Goal: Information Seeking & Learning: Check status

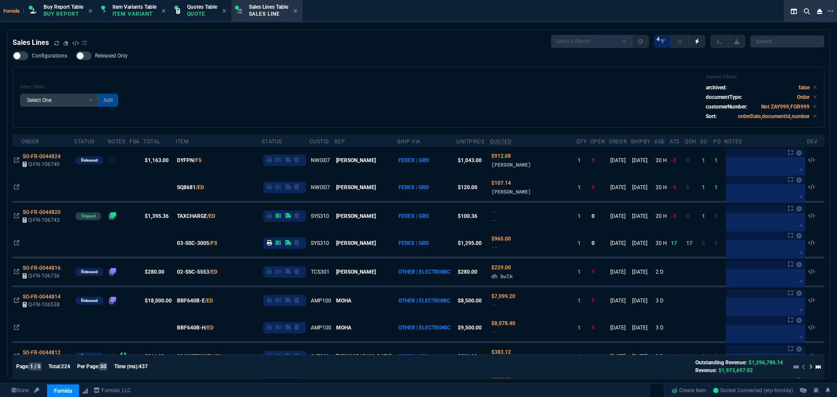
select select "1: BROV"
select select
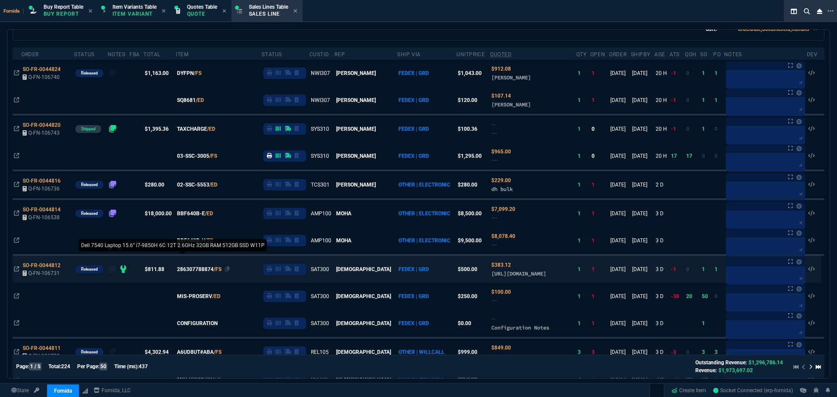
scroll to position [174, 0]
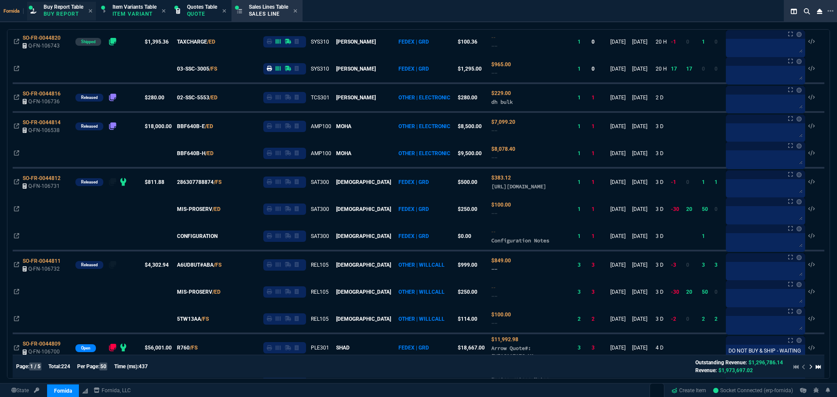
click at [69, 14] on p "Buy Report" at bounding box center [64, 13] width 40 height 7
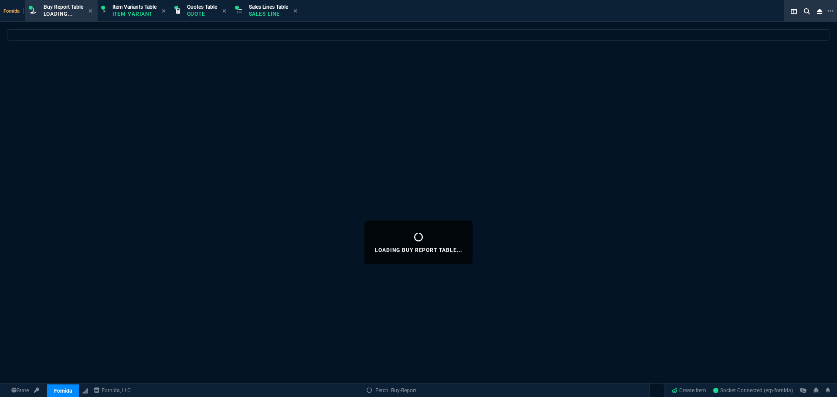
scroll to position [0, 0]
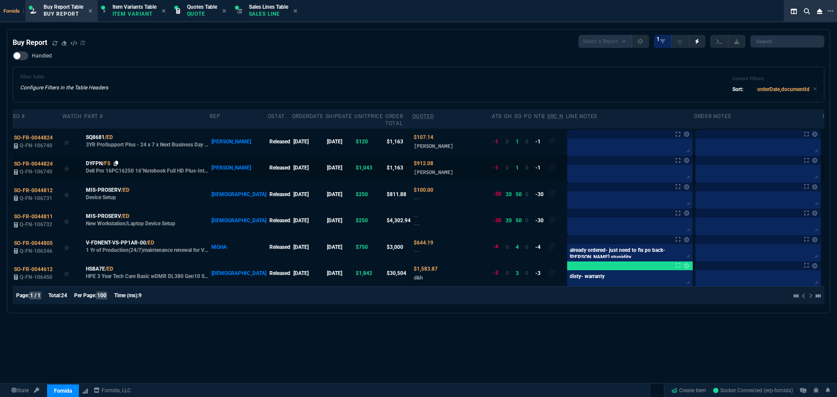
drag, startPoint x: 116, startPoint y: 157, endPoint x: 97, endPoint y: 155, distance: 18.9
click at [116, 161] on icon at bounding box center [116, 163] width 5 height 5
drag, startPoint x: 119, startPoint y: 131, endPoint x: 101, endPoint y: 136, distance: 18.6
click at [119, 135] on icon at bounding box center [118, 137] width 5 height 5
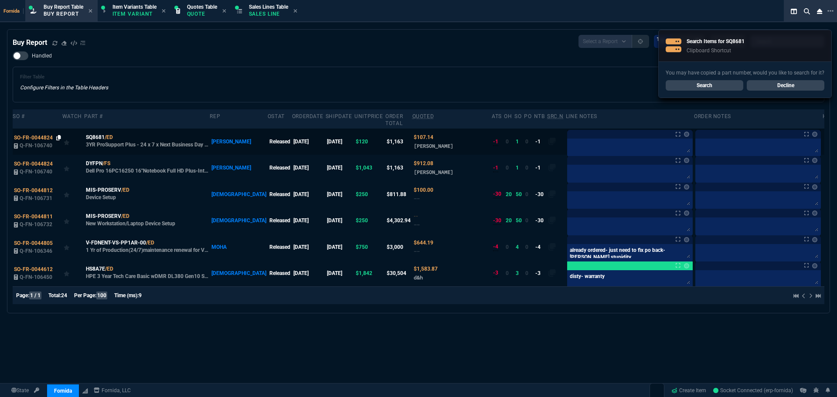
click at [57, 135] on icon at bounding box center [58, 137] width 5 height 5
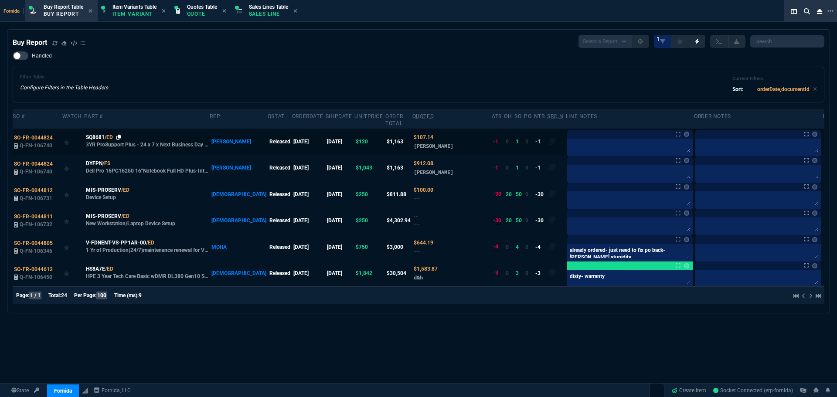
click at [119, 135] on icon at bounding box center [118, 137] width 5 height 5
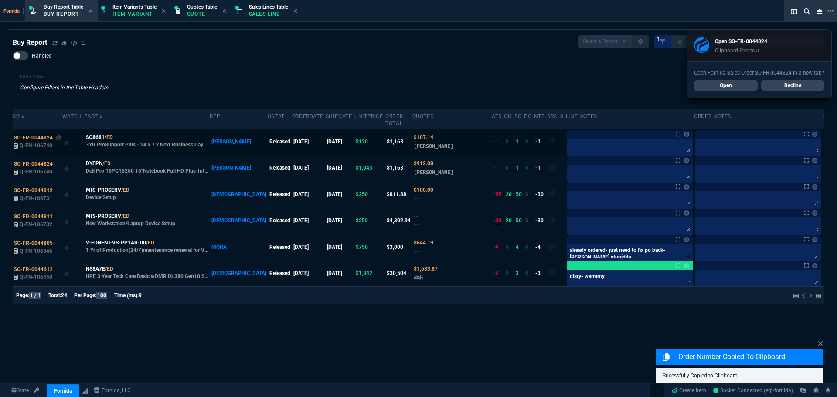
click at [54, 134] on div "SO-FR-0044824" at bounding box center [37, 138] width 47 height 8
click at [37, 135] on span "SO-FR-0044824" at bounding box center [33, 138] width 39 height 6
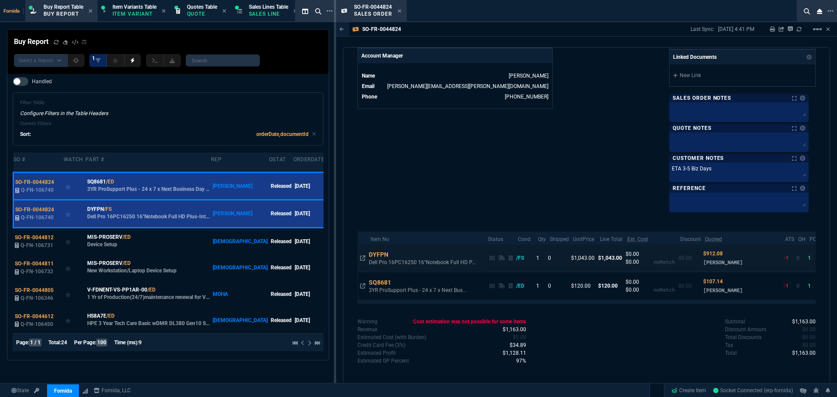
scroll to position [421, 0]
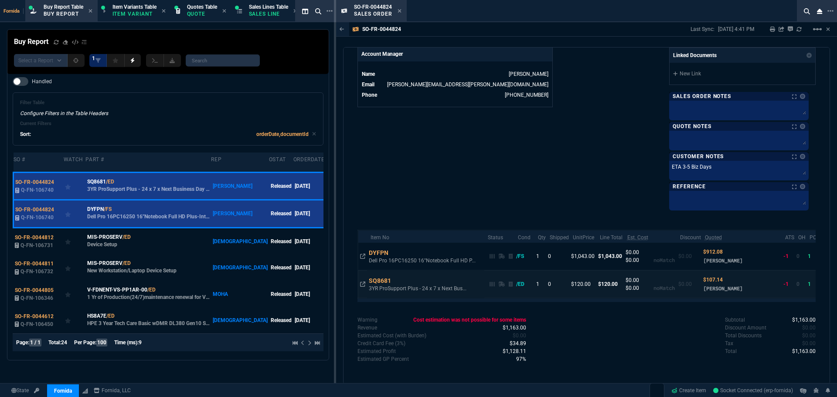
click at [400, 282] on td "SQ8681 3YR ProSupport Plus - 24 x 7 x Next Bus..." at bounding box center [425, 284] width 117 height 28
click at [395, 284] on div "SQ8681" at bounding box center [384, 280] width 31 height 9
click at [396, 282] on div "SQ8681" at bounding box center [384, 280] width 31 height 9
click at [396, 282] on icon at bounding box center [397, 281] width 5 height 5
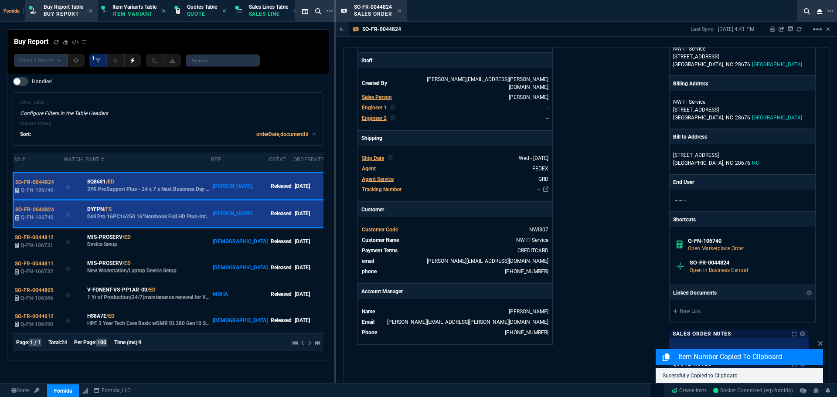
scroll to position [116, 0]
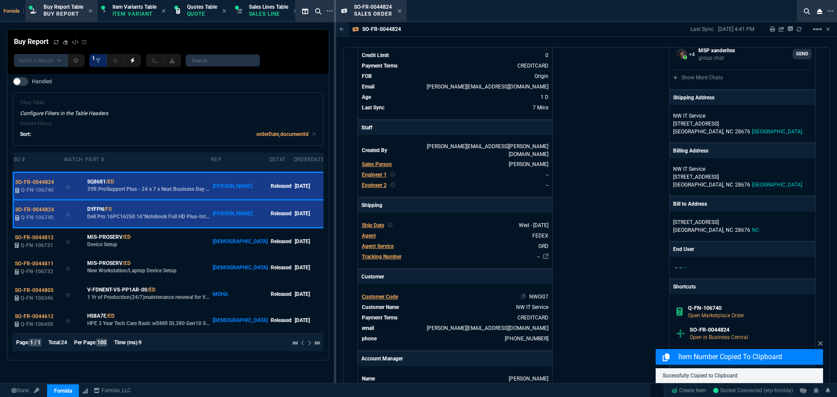
drag, startPoint x: 523, startPoint y: 292, endPoint x: 509, endPoint y: 291, distance: 14.0
click at [523, 294] on icon at bounding box center [523, 296] width 5 height 5
click at [508, 304] on icon at bounding box center [510, 306] width 5 height 5
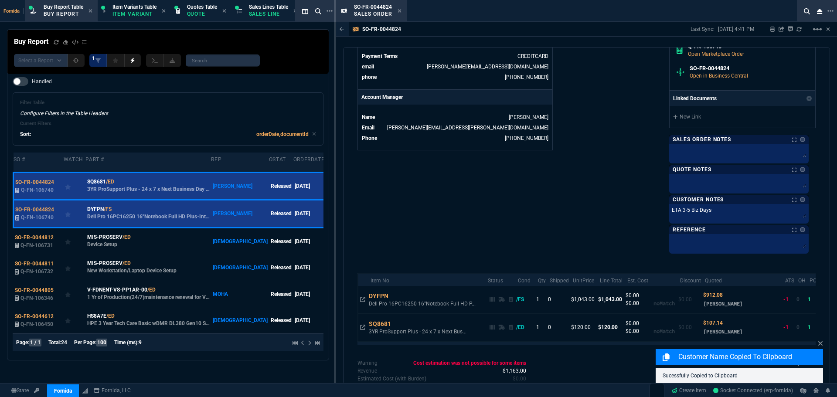
scroll to position [421, 0]
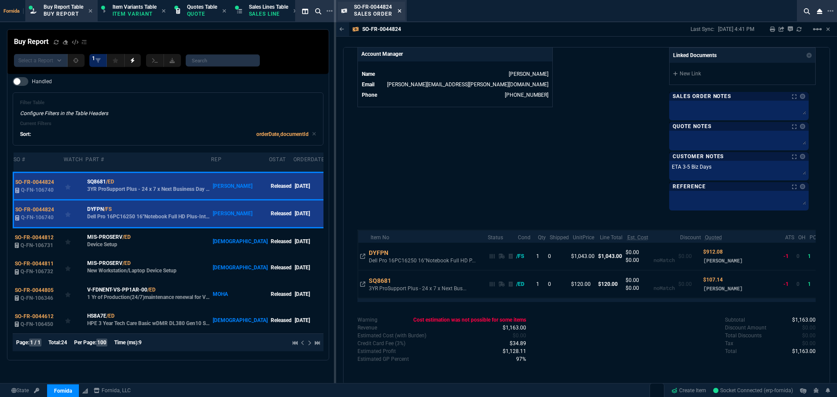
click at [399, 10] on icon at bounding box center [399, 10] width 3 height 3
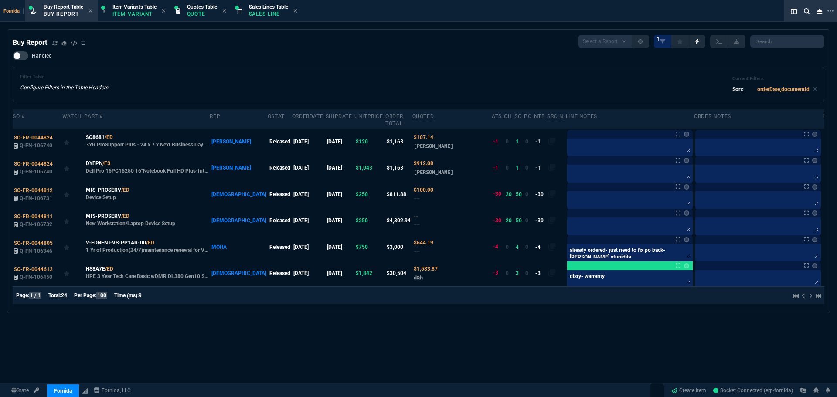
drag, startPoint x: 252, startPoint y: 10, endPoint x: 515, endPoint y: 276, distance: 374.0
click at [252, 9] on div "Sales Lines Table Sales Line" at bounding box center [268, 10] width 39 height 15
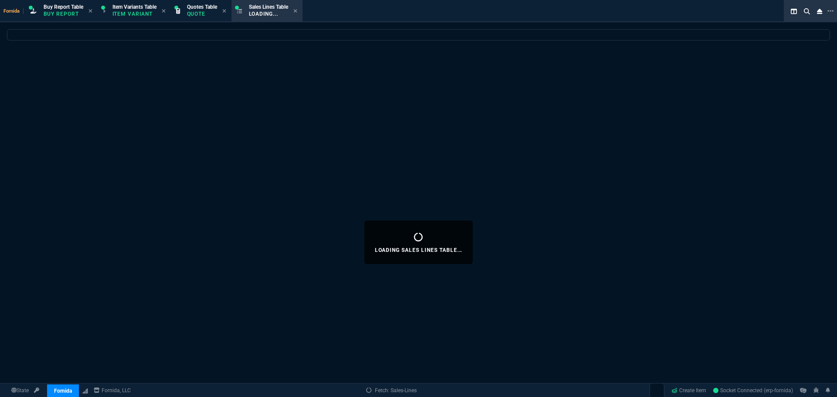
select select
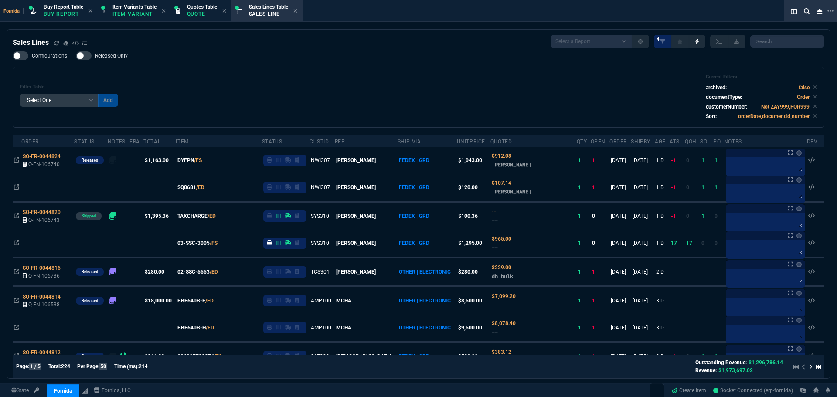
drag, startPoint x: 74, startPoint y: 14, endPoint x: 207, endPoint y: 83, distance: 150.2
click at [74, 13] on p "Buy Report" at bounding box center [64, 13] width 40 height 7
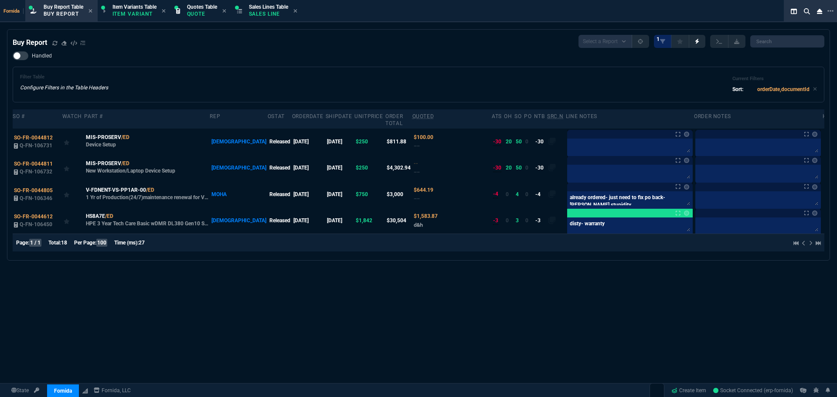
click at [491, 92] on div "Filter Table Configure Filters in the Table Headers Current Filters Sort: order…" at bounding box center [418, 84] width 797 height 21
click at [487, 88] on div "Filter Table Configure Filters in the Table Headers Current Filters Sort: order…" at bounding box center [418, 84] width 797 height 21
click at [419, 48] on div "Buy Report Select a Report Not Purchased 1 Handled Filter Table Configure Filte…" at bounding box center [419, 145] width 812 height 220
click at [419, 52] on div "Handled Filter Table Configure Filters in the Table Headers Current Filters Sor…" at bounding box center [419, 76] width 812 height 51
click at [287, 75] on div "Filter Table Configure Filters in the Table Headers Current Filters Sort: order…" at bounding box center [418, 84] width 797 height 21
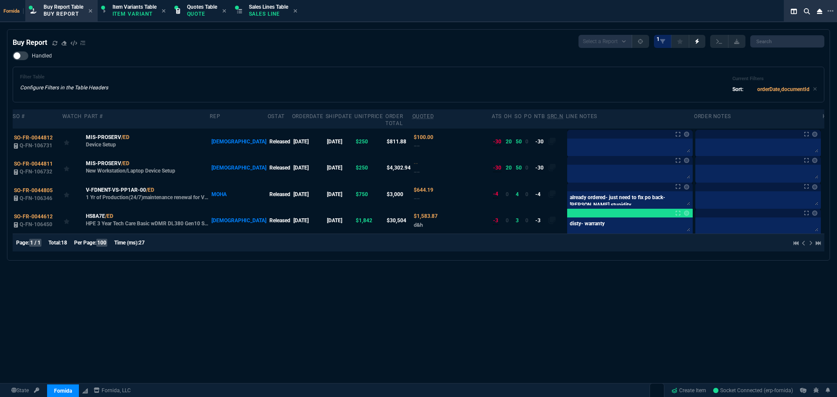
drag, startPoint x: 287, startPoint y: 75, endPoint x: 236, endPoint y: 86, distance: 51.8
click at [287, 79] on div "Filter Table Configure Filters in the Table Headers Current Filters Sort: order…" at bounding box center [418, 84] width 797 height 21
click at [194, 17] on p "Quote" at bounding box center [202, 13] width 30 height 7
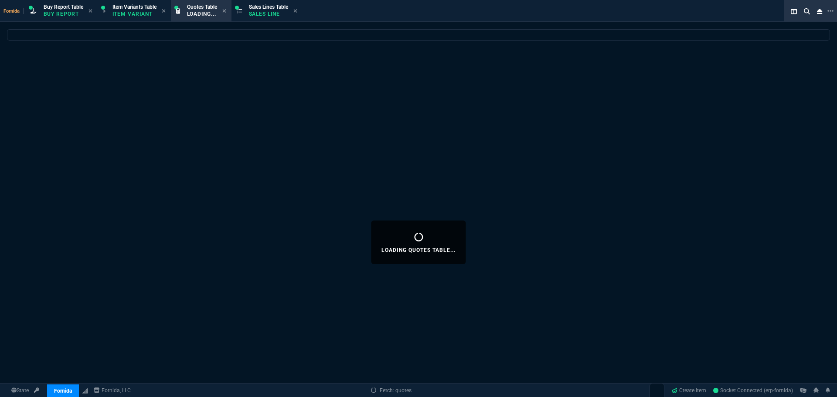
click at [251, 51] on div "Loading Quotes Table..." at bounding box center [418, 242] width 837 height 426
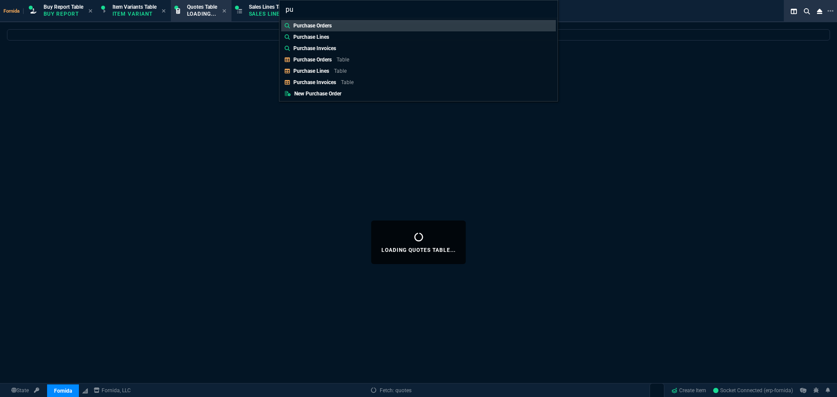
type input "pur"
select select
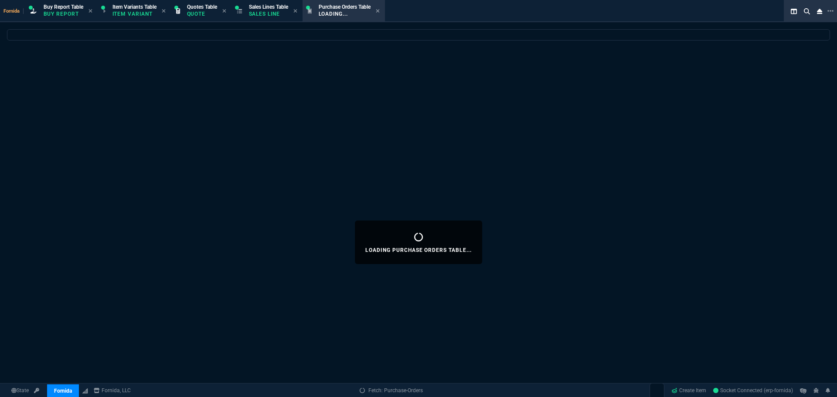
select select
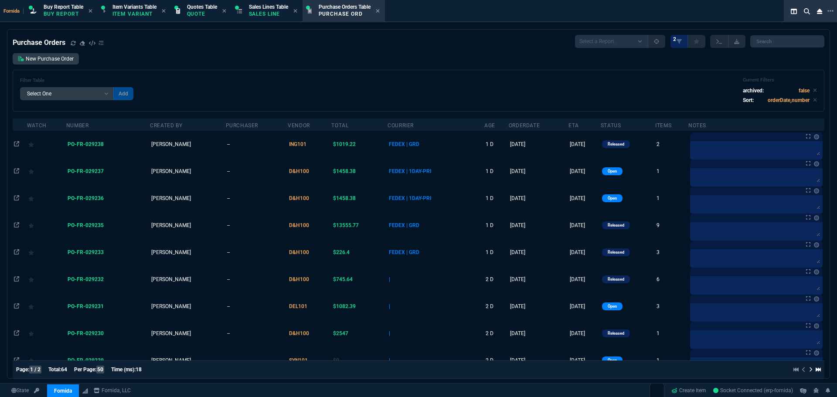
click at [93, 144] on span "PO-FR-029238" at bounding box center [86, 144] width 36 height 6
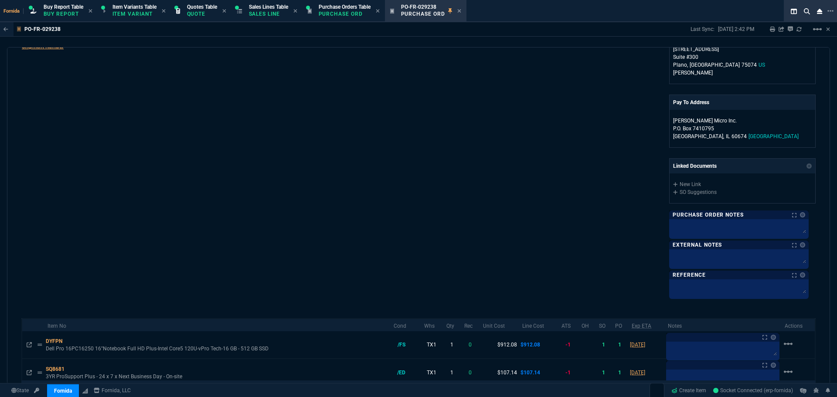
scroll to position [117, 0]
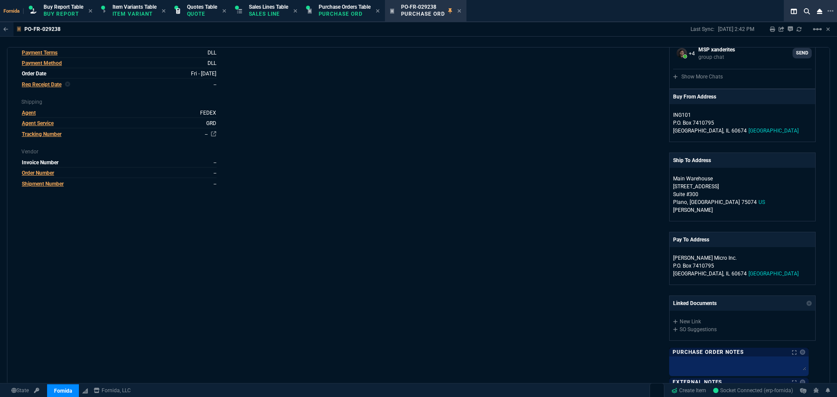
click at [293, 12] on div "Sales Lines Table Sales Line" at bounding box center [273, 10] width 48 height 15
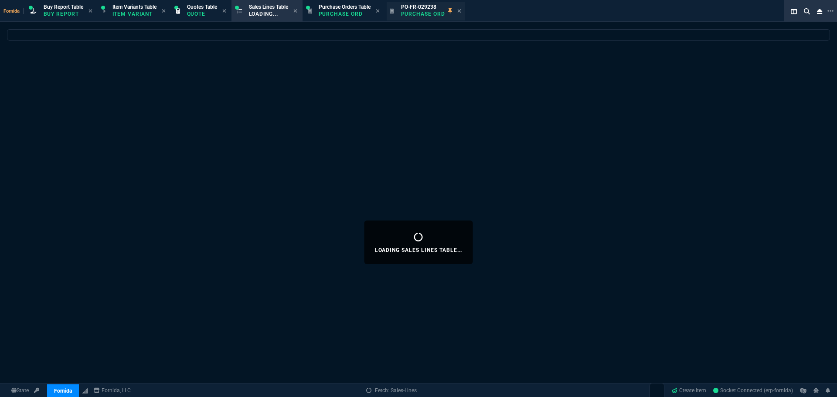
click at [380, 10] on icon at bounding box center [378, 10] width 4 height 5
select select
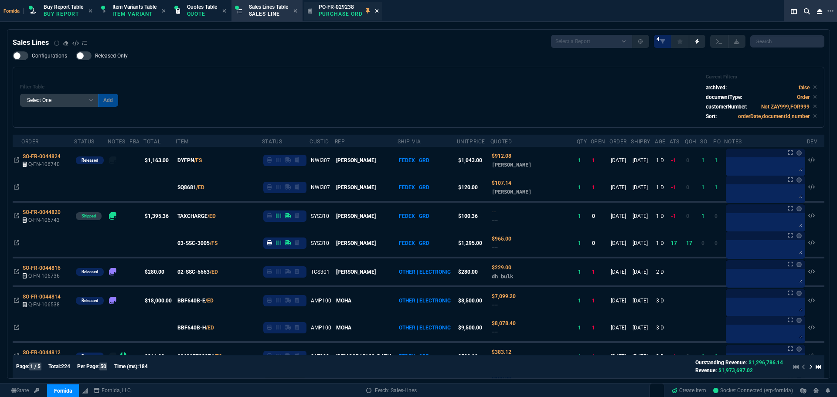
click at [379, 11] on icon at bounding box center [376, 10] width 3 height 3
click at [238, 104] on div "Filter Table Select One Add Filter () Age () ATS () Cond (itemVariantCode) Cust…" at bounding box center [418, 97] width 797 height 46
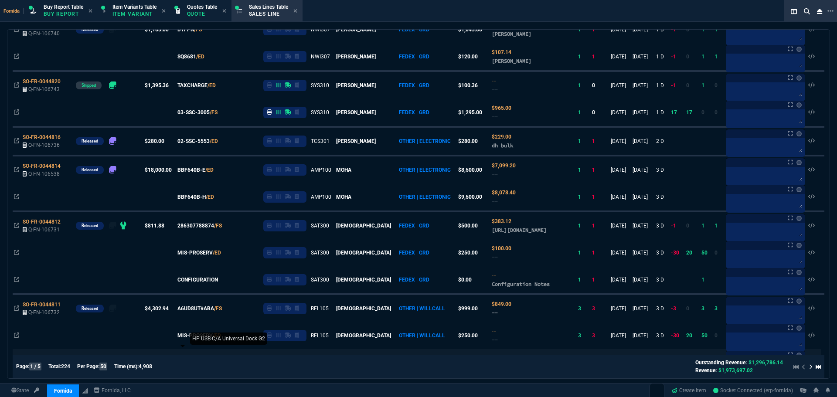
scroll to position [349, 0]
